Goal: Information Seeking & Learning: Learn about a topic

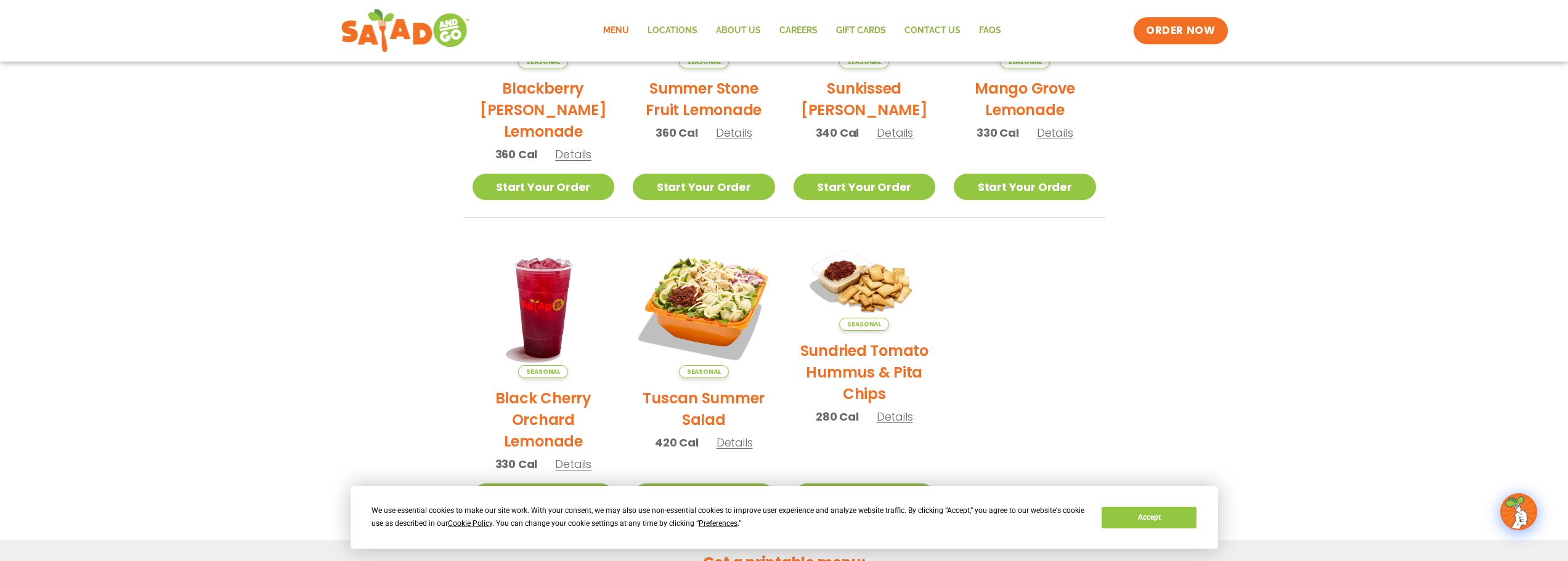
scroll to position [431, 0]
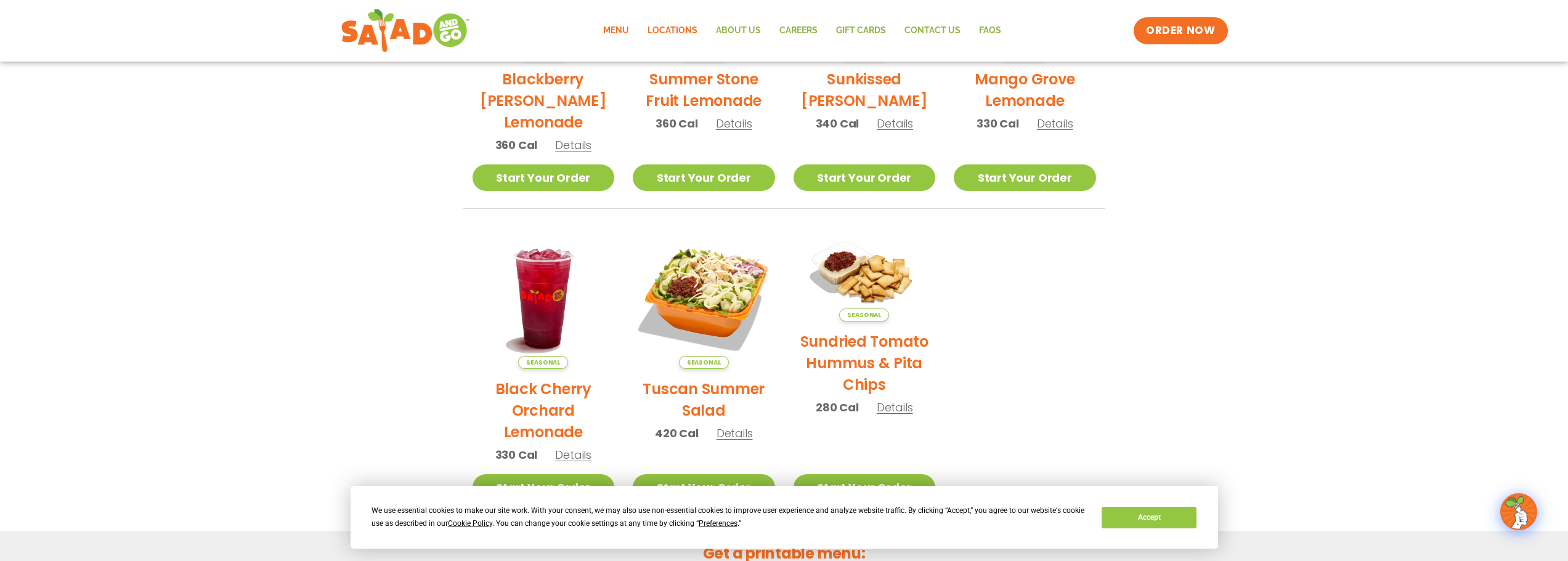
click at [677, 34] on link "Locations" at bounding box center [673, 30] width 69 height 28
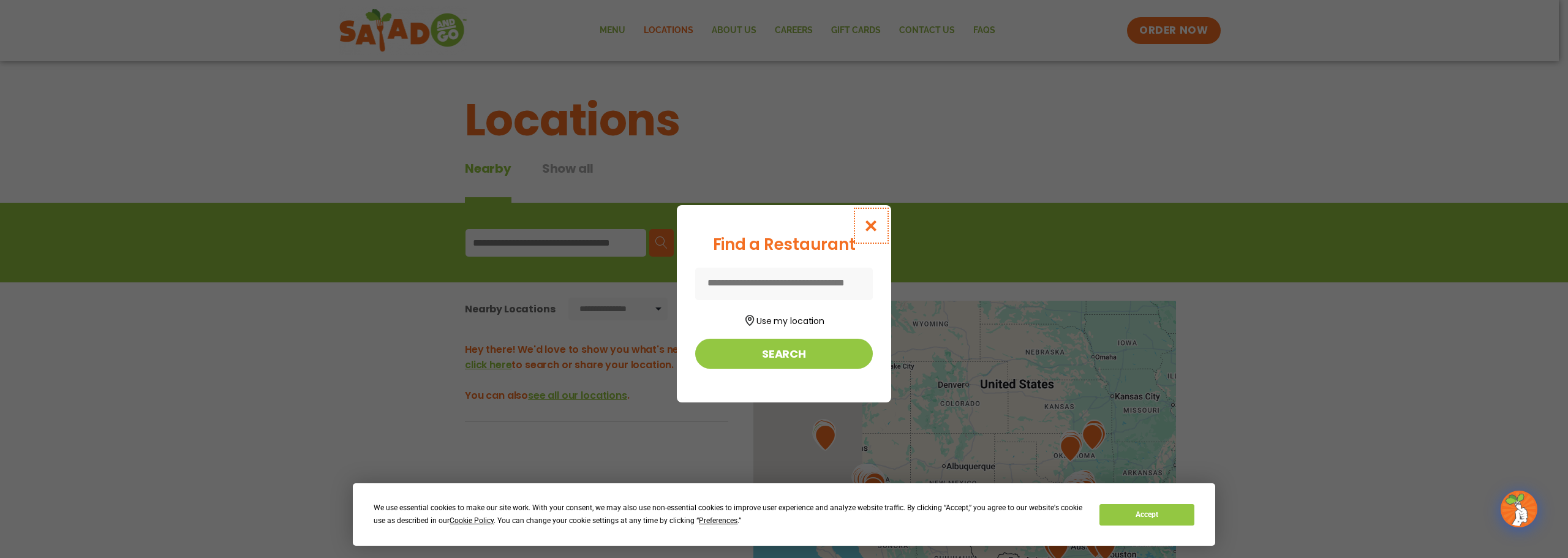
click at [870, 219] on icon "Close modal" at bounding box center [871, 225] width 15 height 13
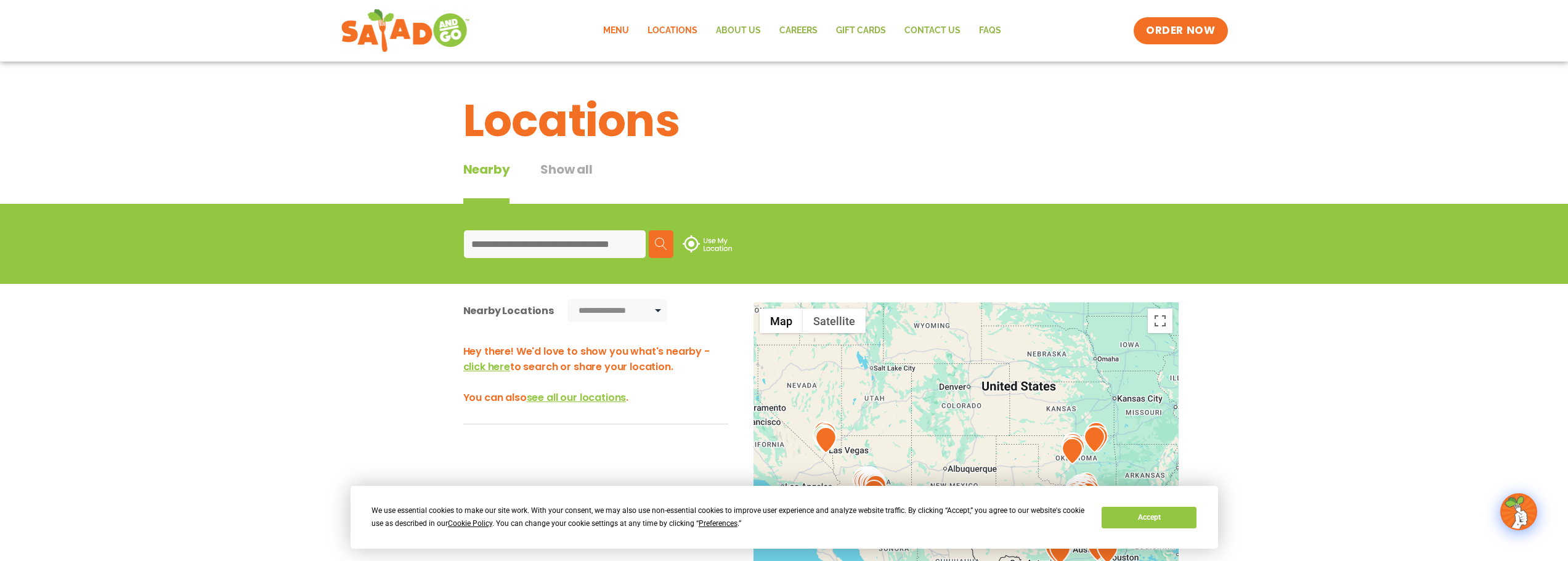
click at [618, 34] on link "Menu" at bounding box center [616, 30] width 45 height 28
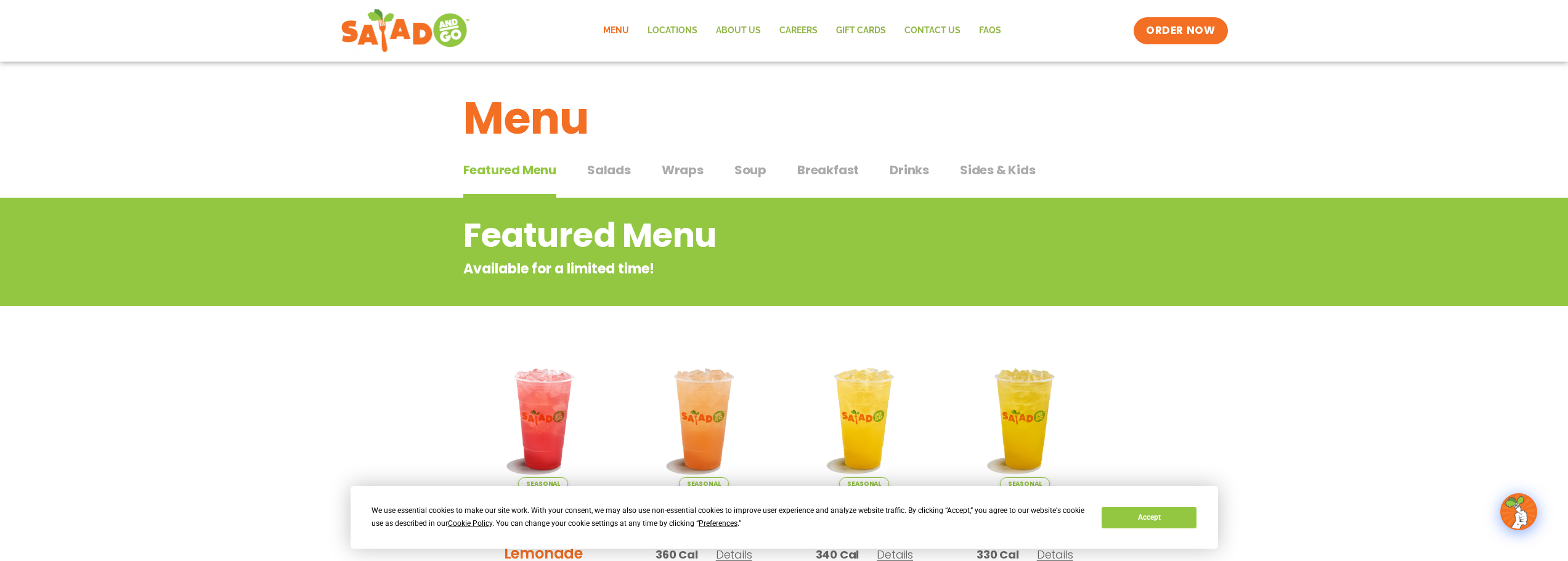
click at [824, 172] on span "Breakfast" at bounding box center [829, 170] width 62 height 19
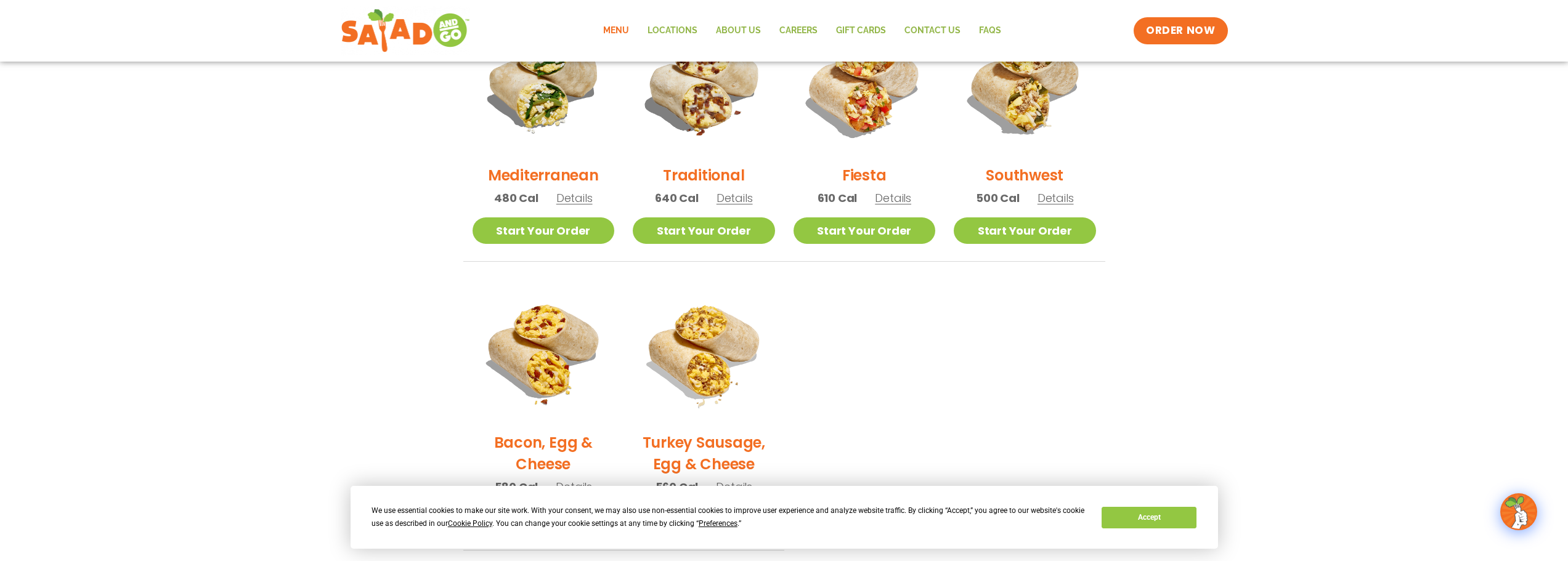
scroll to position [431, 0]
